Goal: Transaction & Acquisition: Purchase product/service

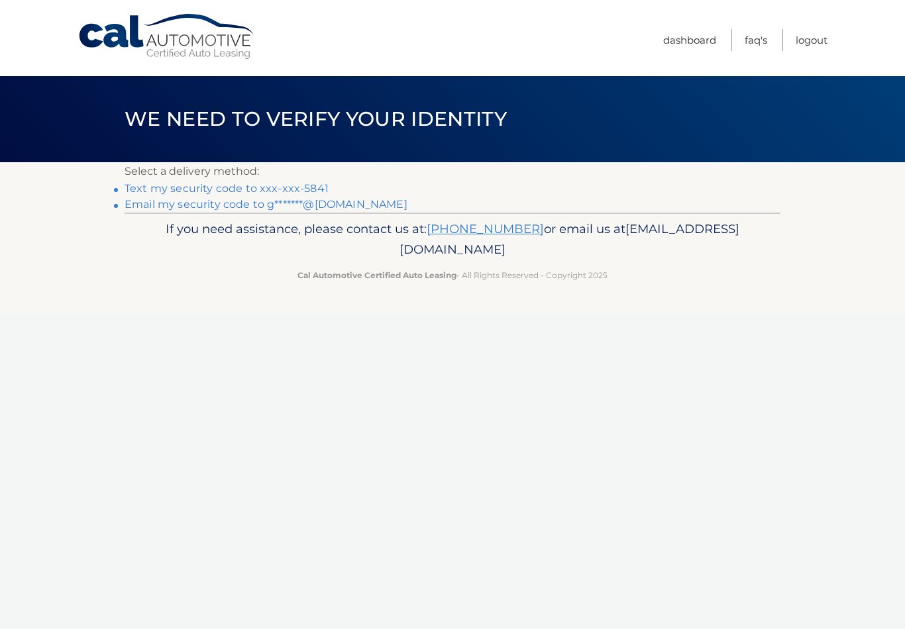
click at [306, 183] on link "Text my security code to xxx-xxx-5841" at bounding box center [227, 188] width 204 height 13
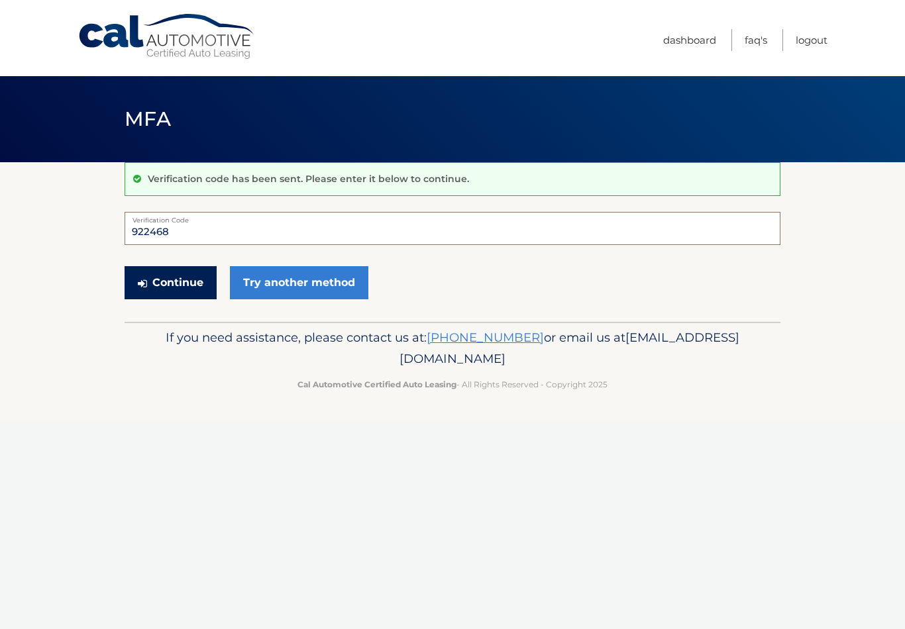
type input "922468"
click at [177, 282] on button "Continue" at bounding box center [171, 282] width 92 height 33
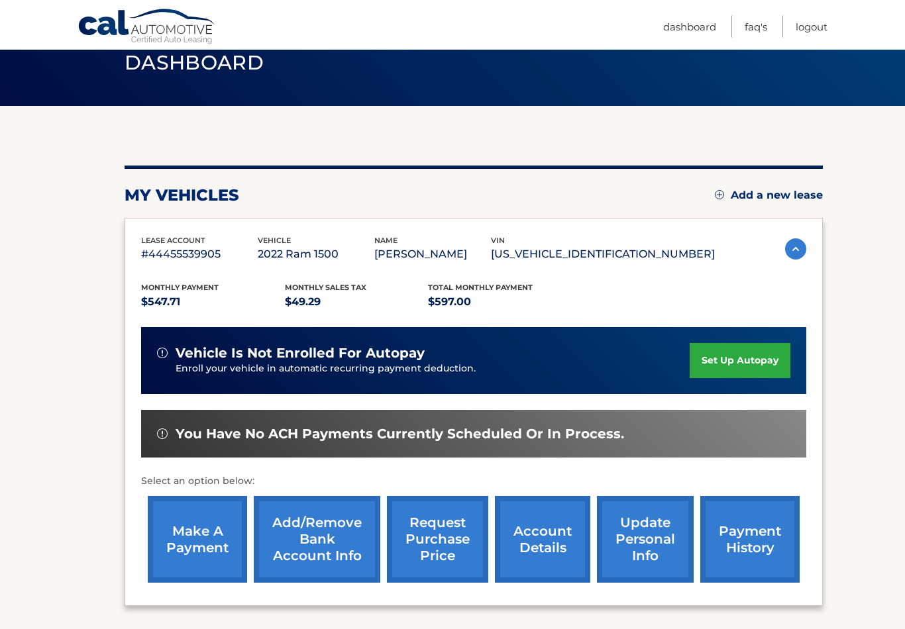
scroll to position [58, 0]
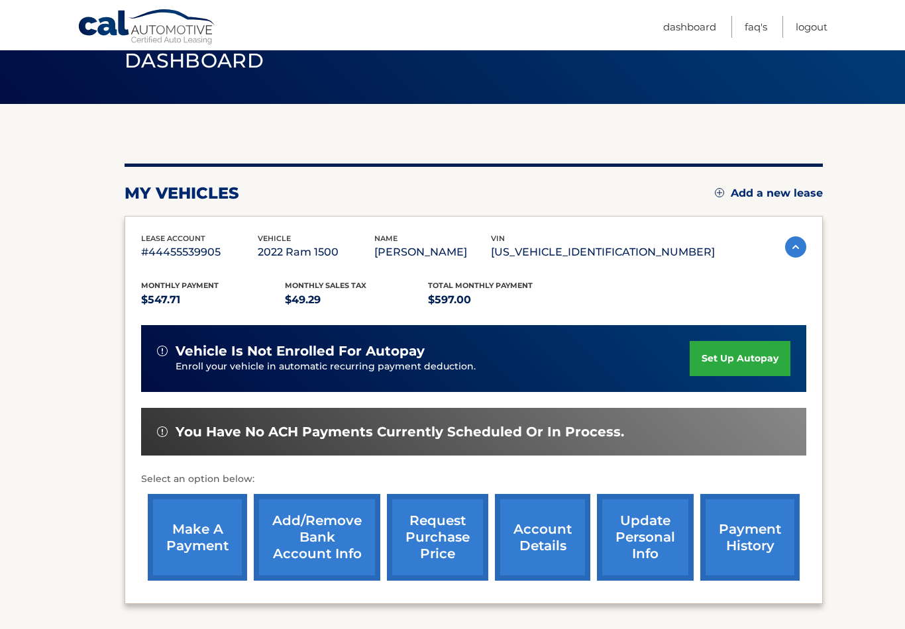
click at [216, 540] on link "make a payment" at bounding box center [197, 537] width 99 height 87
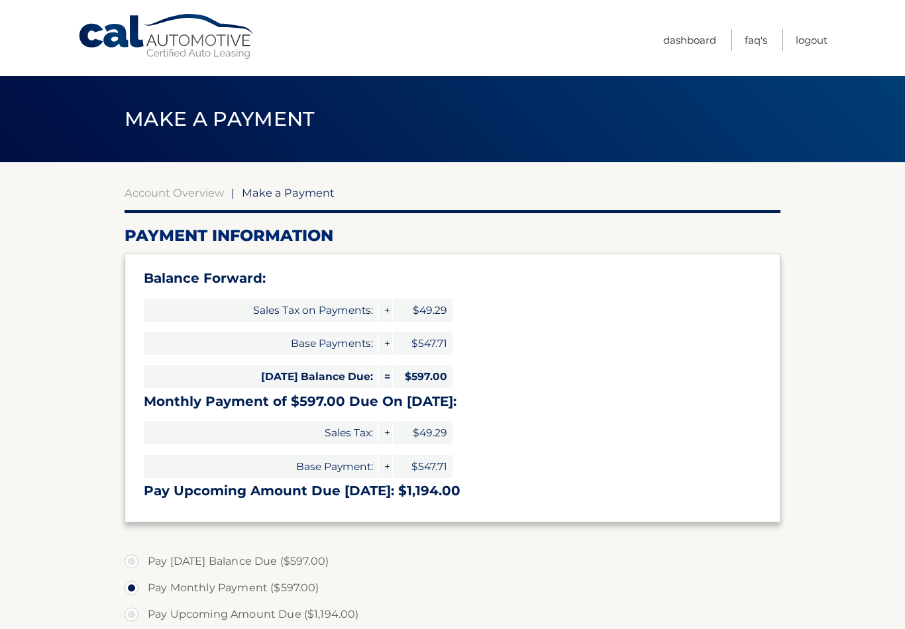
select select "YWRkYjk5ZDMtM2FmNS00MTAwLWE4MzctOGQ5ZWNmN2NkOWE1"
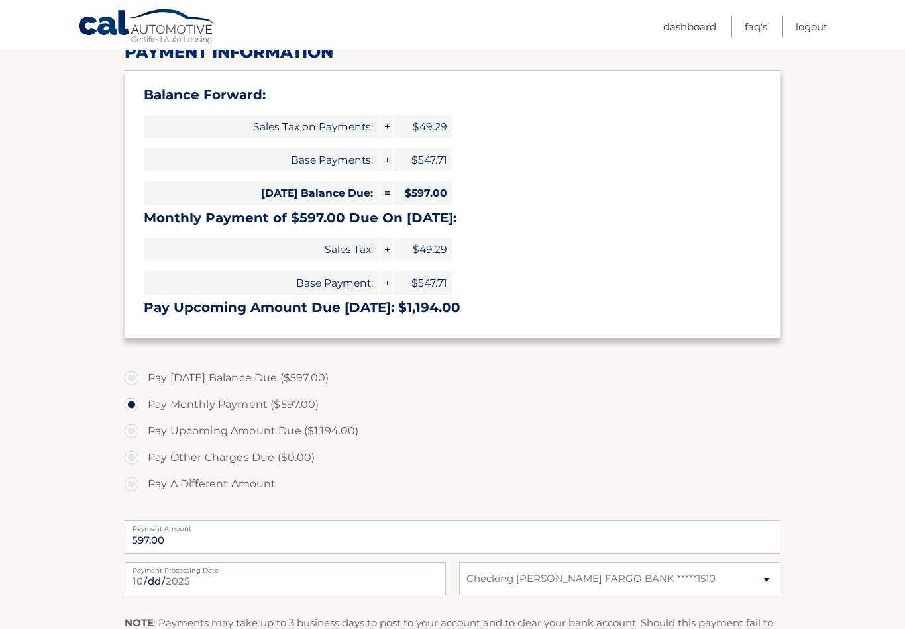
scroll to position [183, 0]
click at [719, 578] on select "Select Bank Account Checking WELLS FARGO BANK *****1510" at bounding box center [619, 578] width 321 height 33
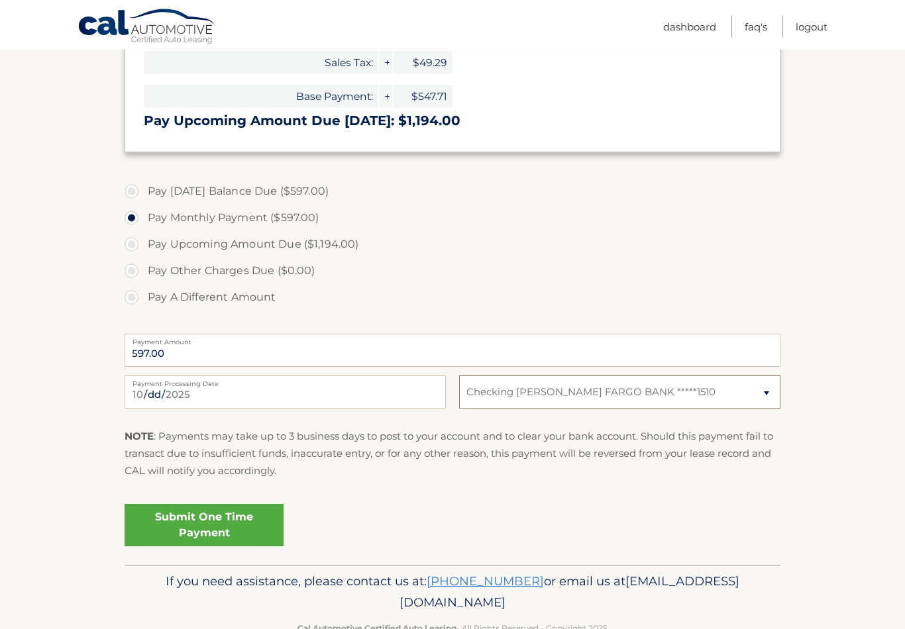
scroll to position [371, 0]
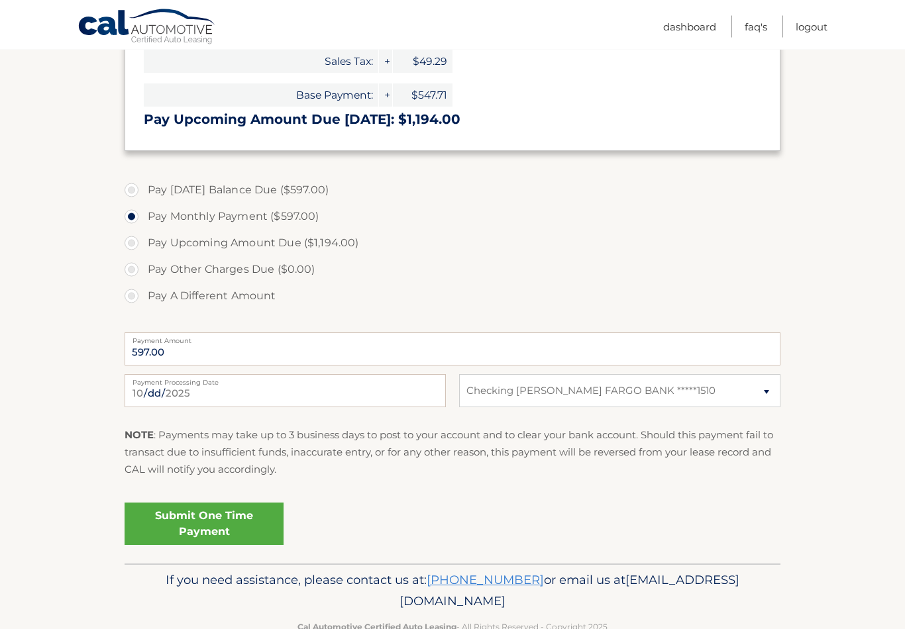
click at [246, 520] on link "Submit One Time Payment" at bounding box center [204, 524] width 159 height 42
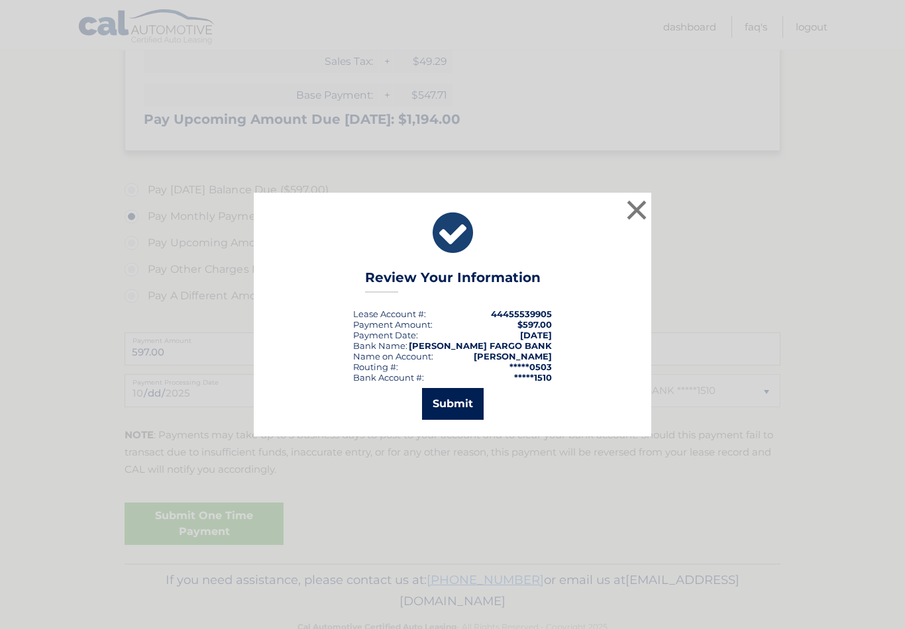
click at [470, 409] on button "Submit" at bounding box center [453, 404] width 62 height 32
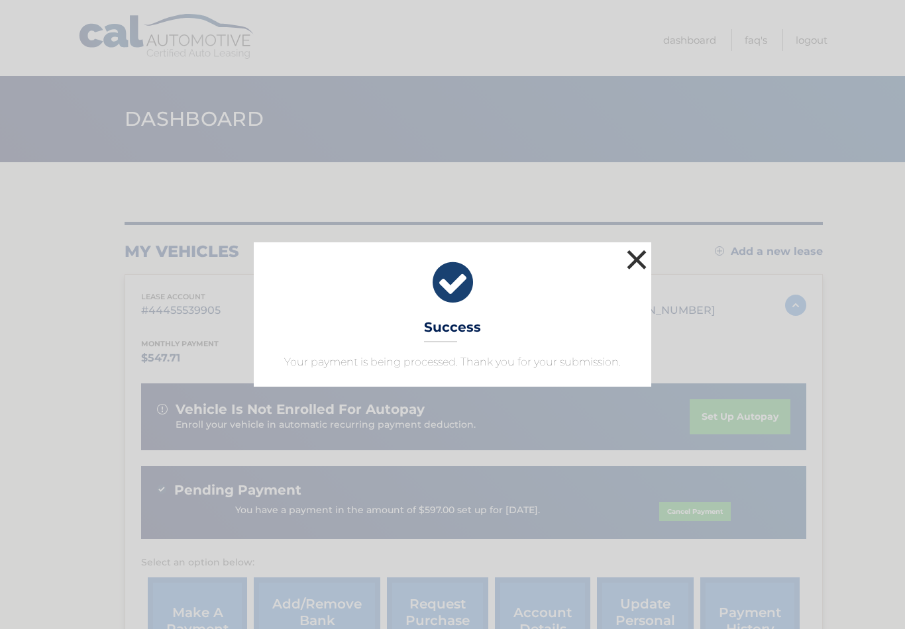
click at [645, 260] on button "×" at bounding box center [636, 259] width 26 height 26
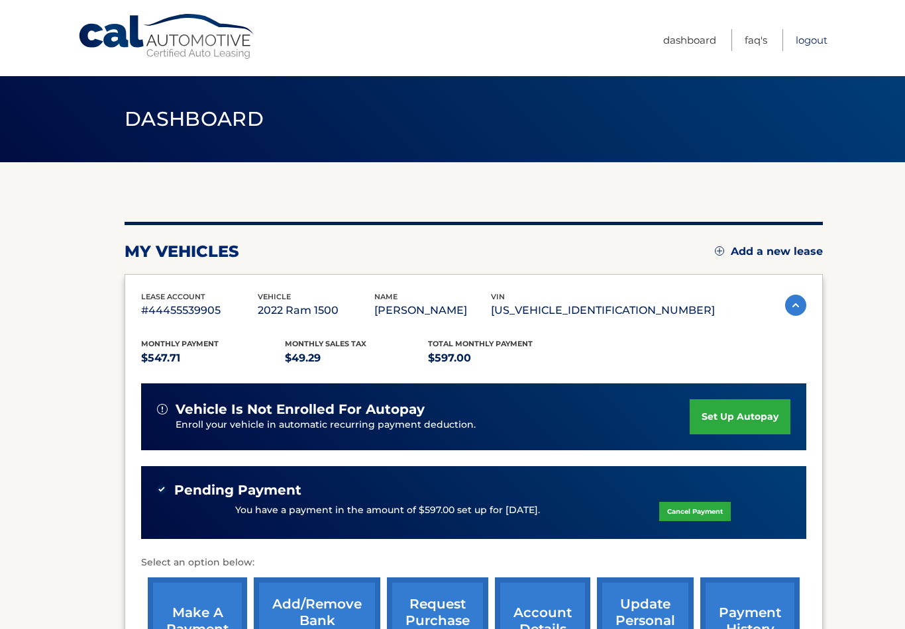
click at [817, 43] on link "Logout" at bounding box center [811, 40] width 32 height 22
